Goal: Information Seeking & Learning: Find specific fact

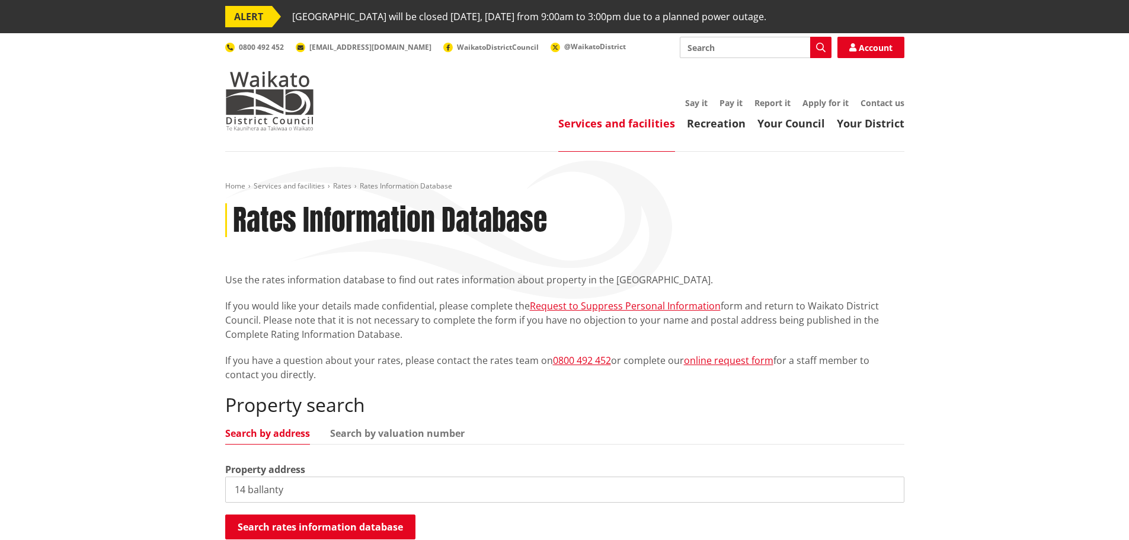
type input "14 ballantyn"
type input "e"
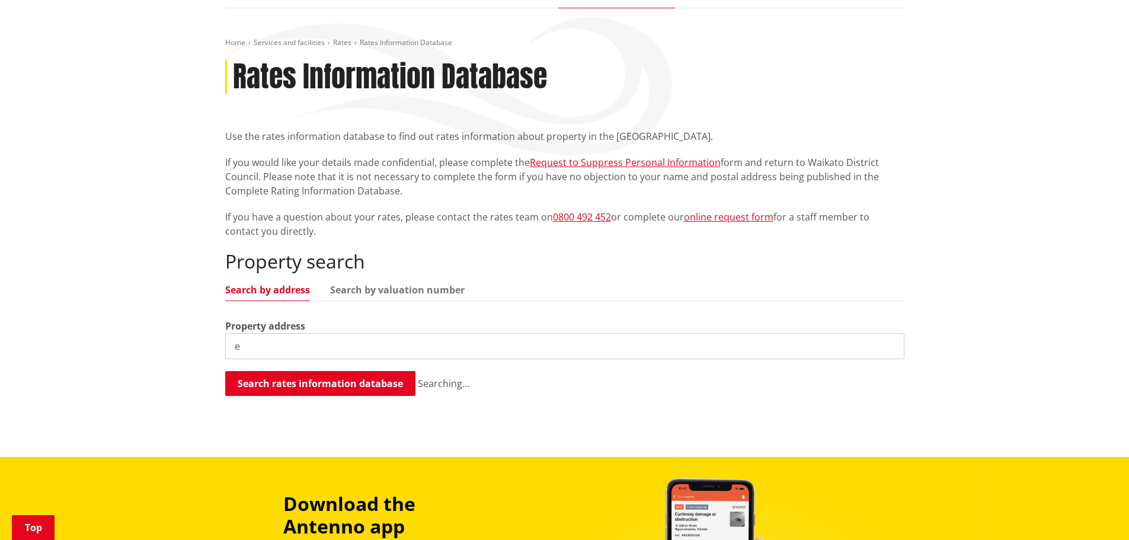
scroll to position [178, 0]
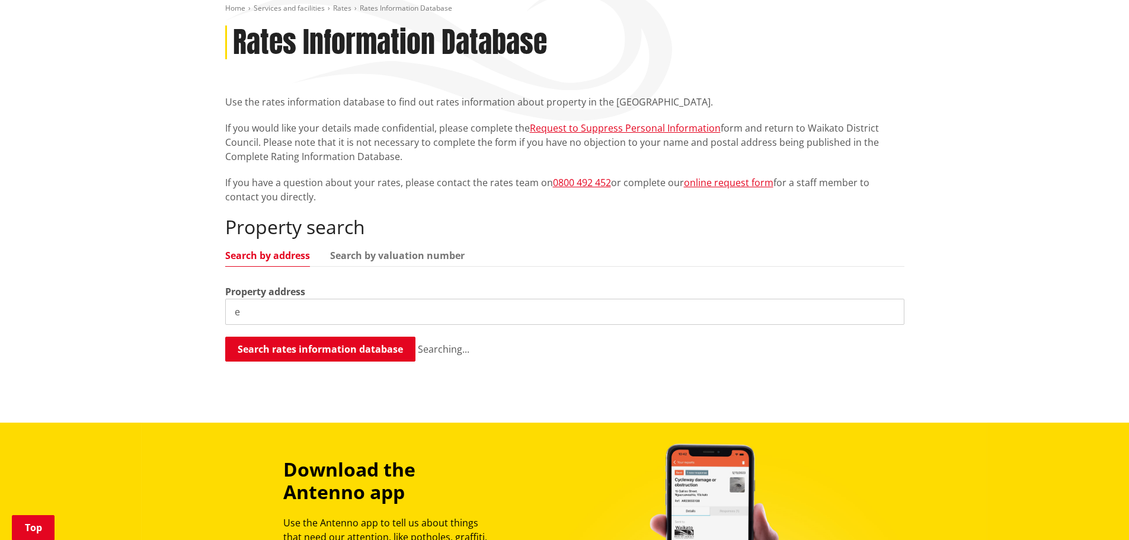
click at [183, 311] on div "Home Services and facilities Rates Rates Information Database Rates Information…" at bounding box center [564, 198] width 1129 height 449
click at [251, 312] on input "e" at bounding box center [564, 312] width 679 height 26
click at [249, 319] on input "e" at bounding box center [564, 312] width 679 height 26
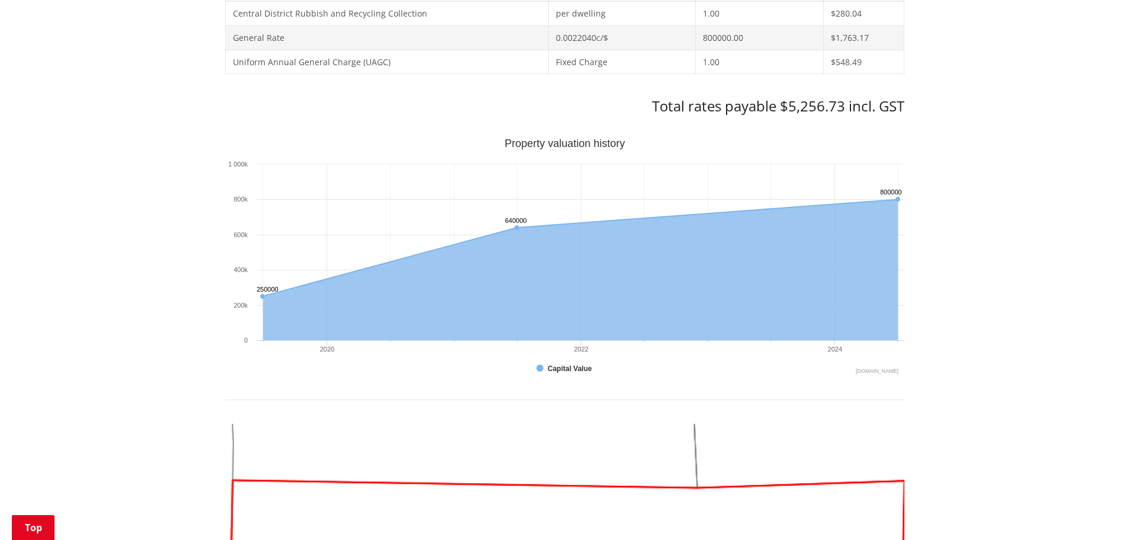
scroll to position [652, 0]
